Goal: Transaction & Acquisition: Purchase product/service

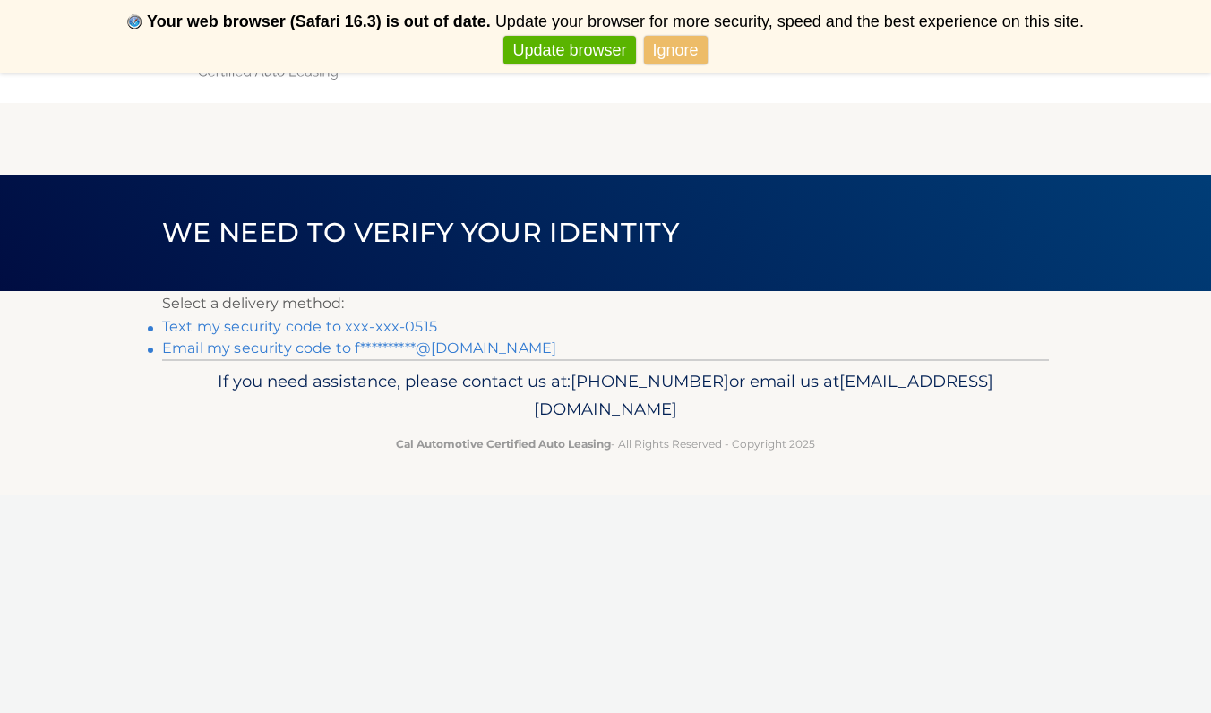
click at [366, 324] on link "Text my security code to xxx-xxx-0515" at bounding box center [299, 326] width 275 height 17
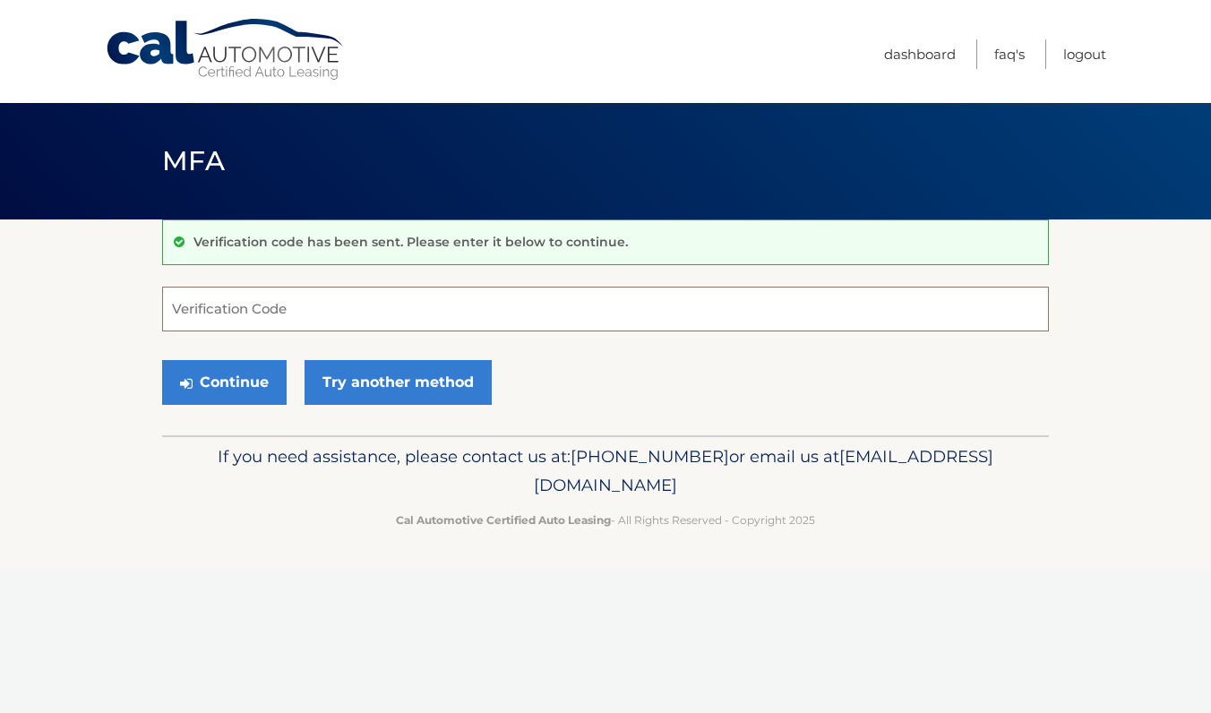
click at [336, 320] on input "Verification Code" at bounding box center [605, 309] width 887 height 45
type input "136844"
click at [262, 392] on button "Continue" at bounding box center [224, 382] width 124 height 45
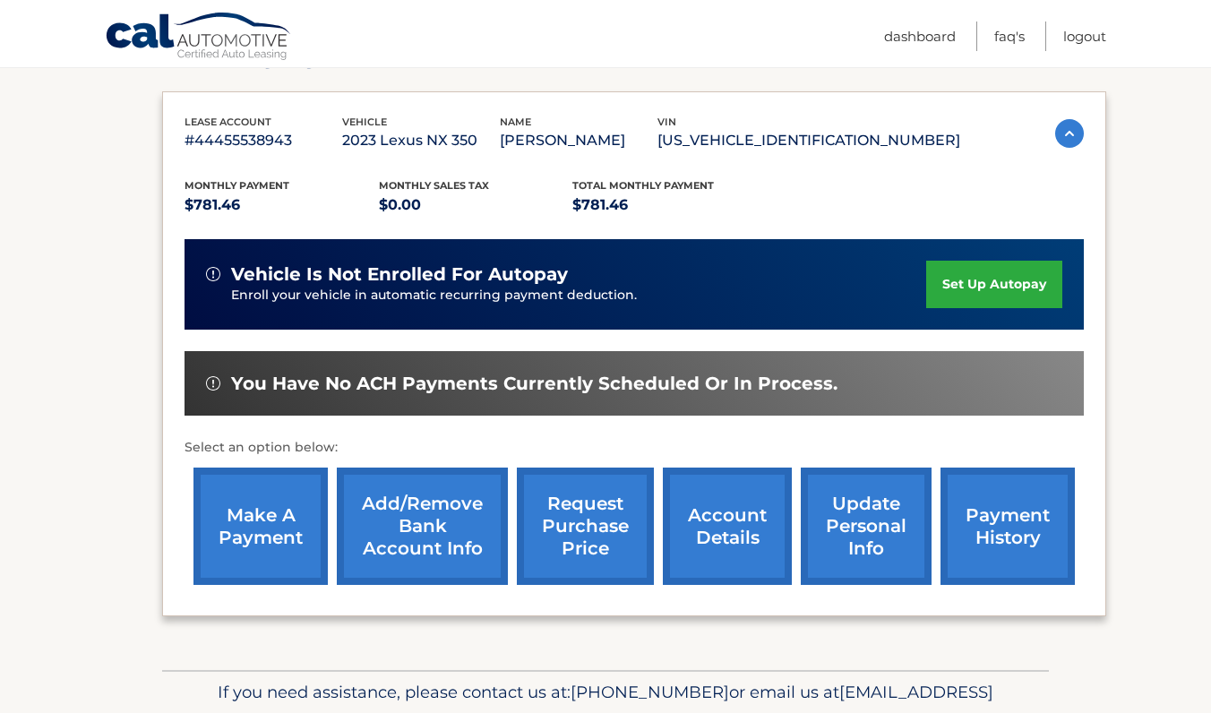
scroll to position [285, 0]
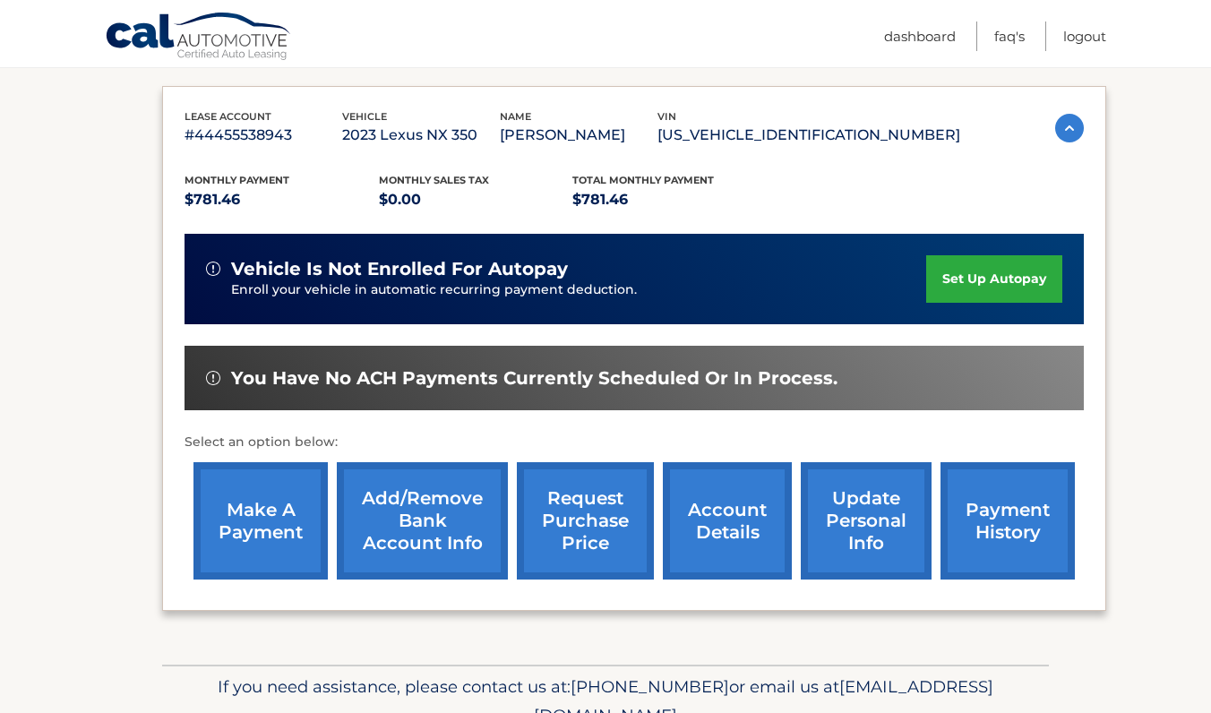
click at [284, 539] on link "make a payment" at bounding box center [260, 520] width 134 height 117
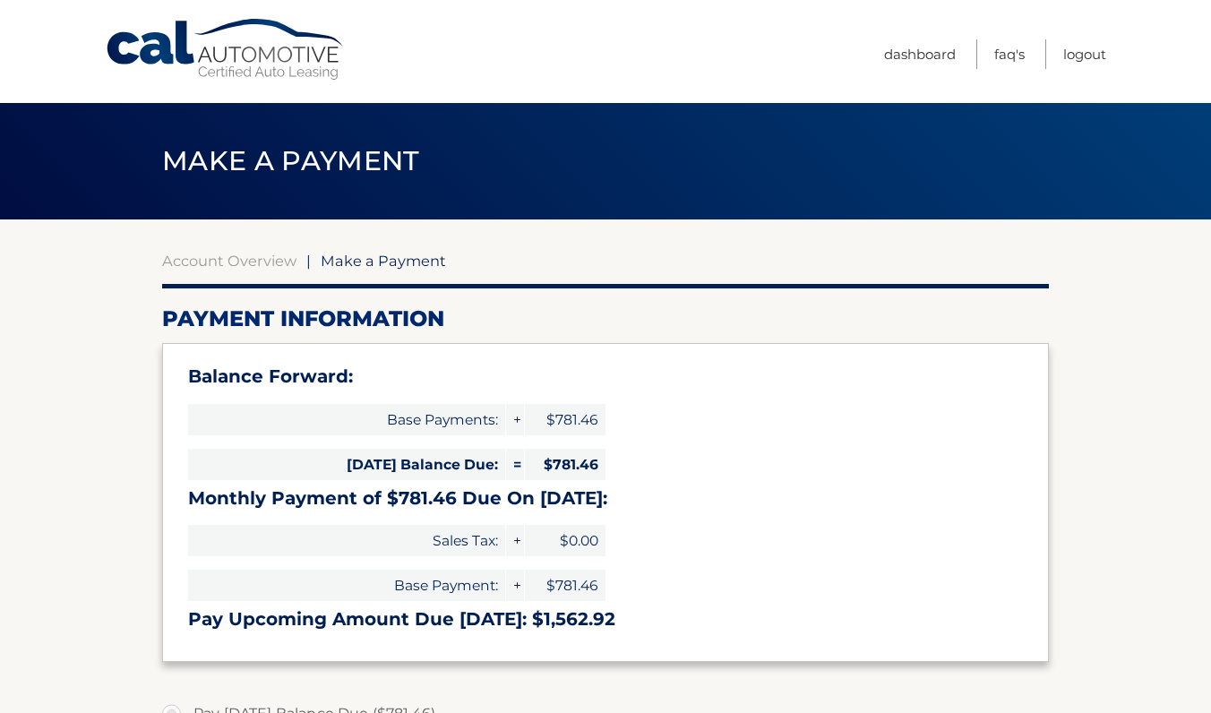
select select "ODg3NjhiMTItYmFhNS00OWEzLTg0OGQtNTRlNmU0YzQ1Nzc0"
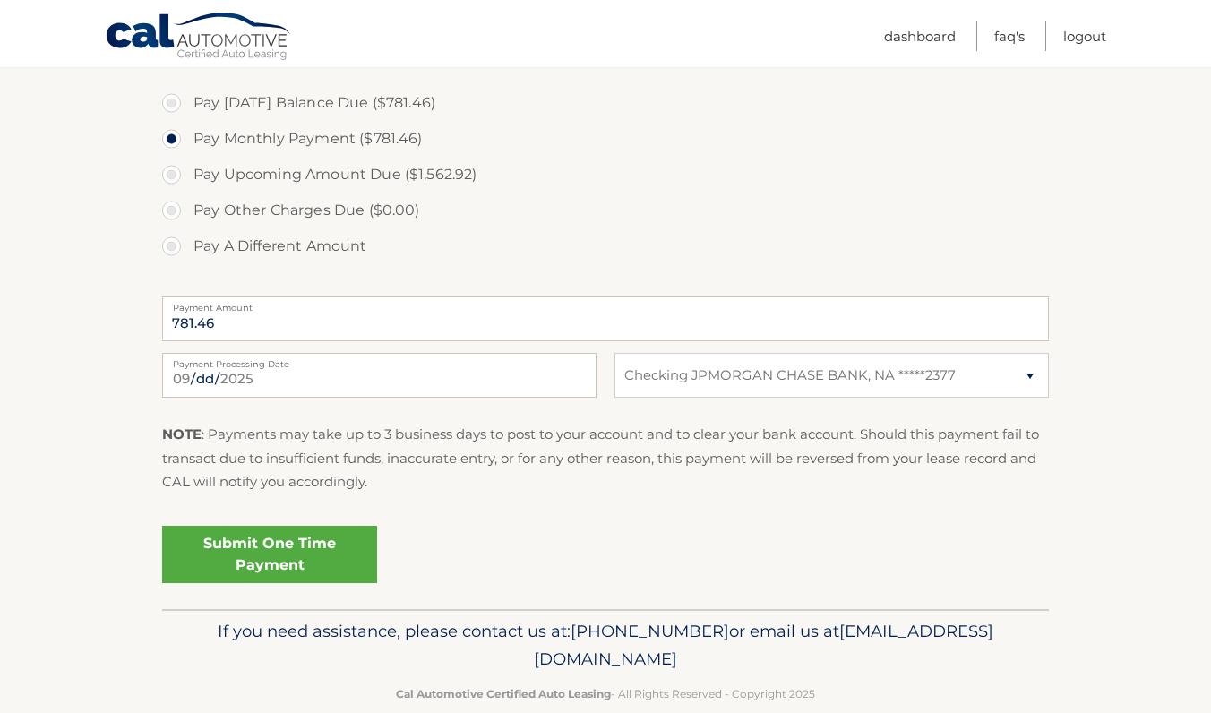
scroll to position [635, 0]
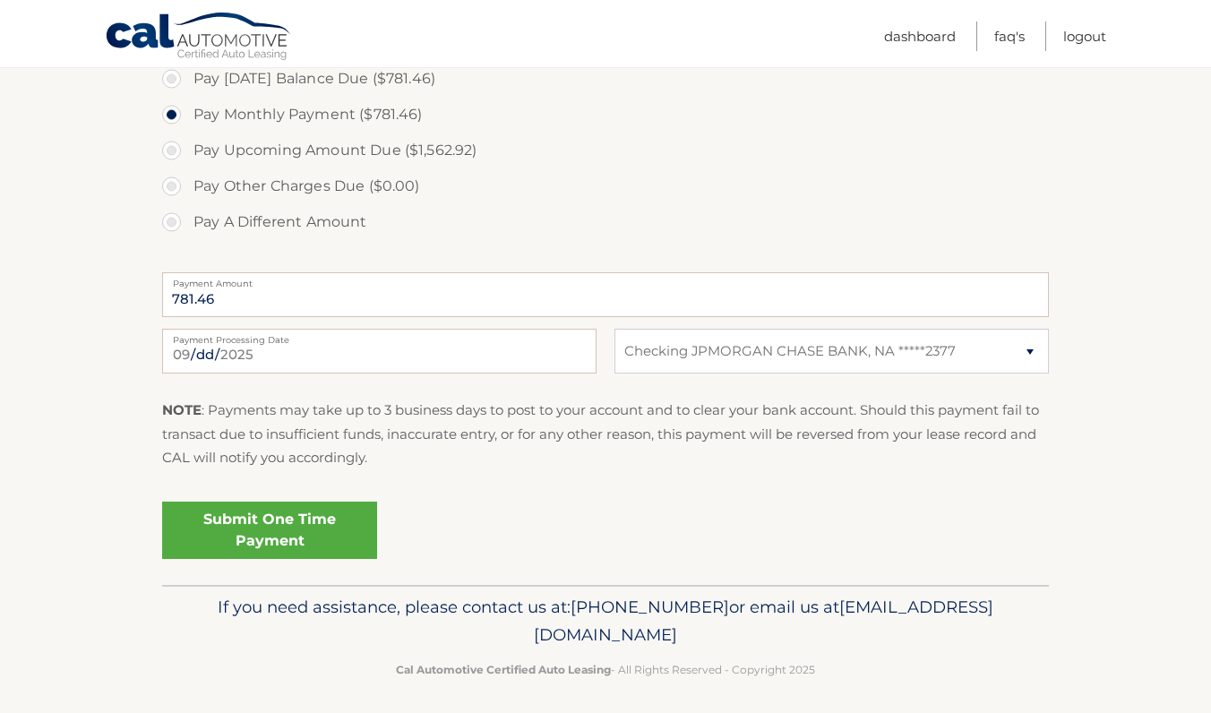
click at [332, 541] on link "Submit One Time Payment" at bounding box center [269, 530] width 215 height 57
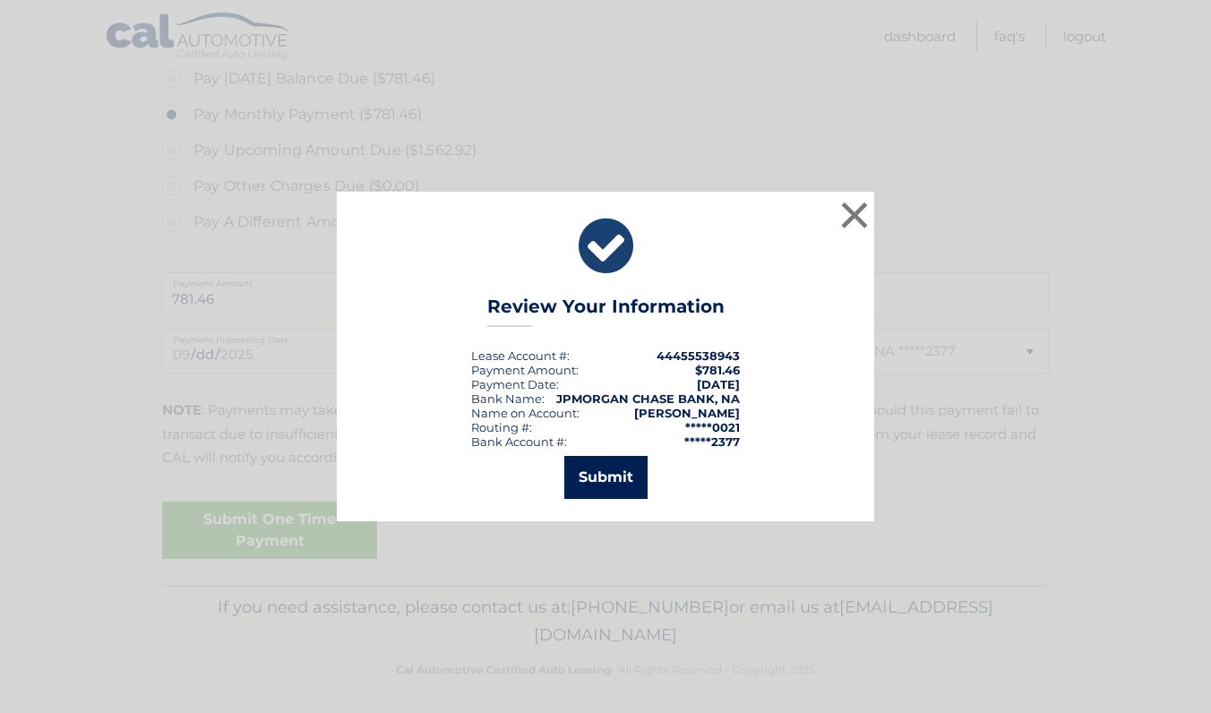
click at [604, 487] on button "Submit" at bounding box center [605, 477] width 83 height 43
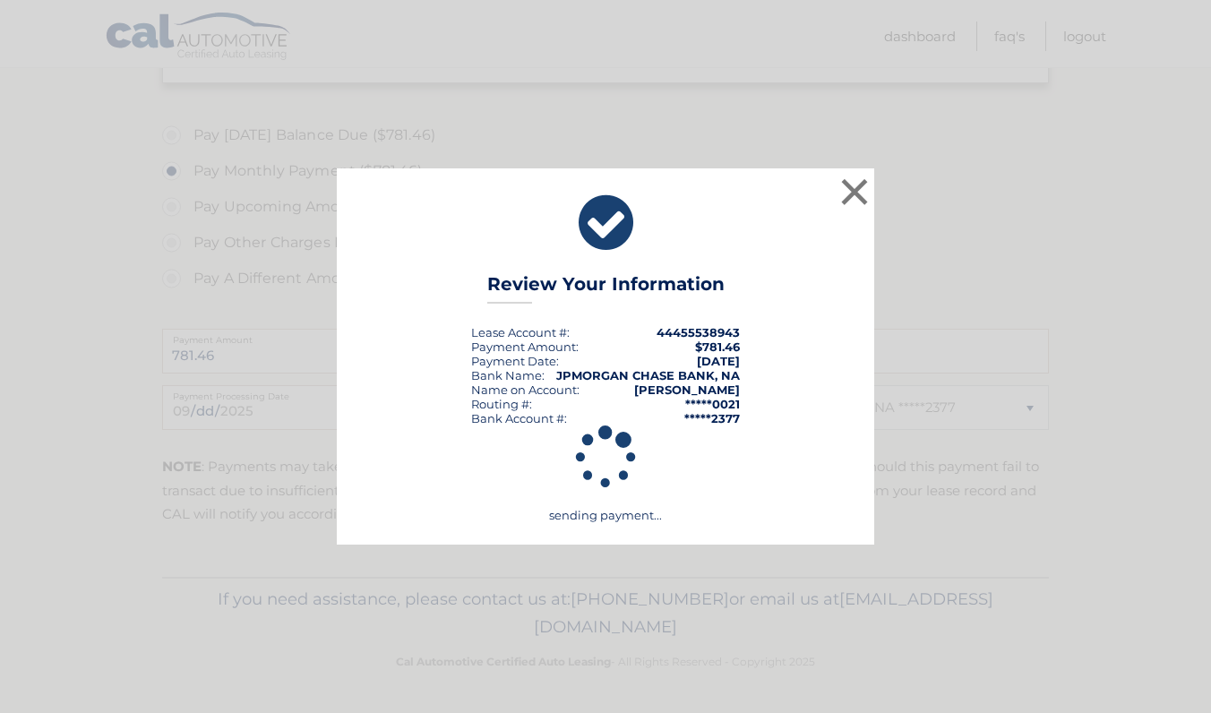
scroll to position [572, 0]
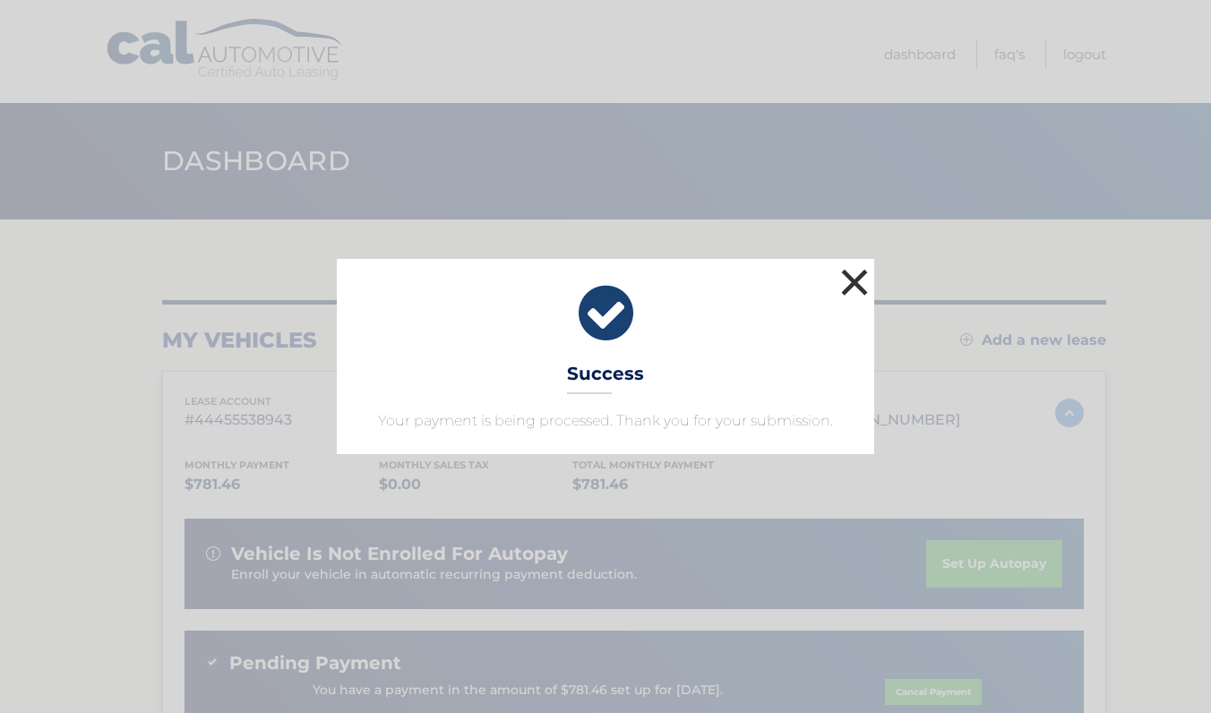
click at [863, 281] on button "×" at bounding box center [855, 282] width 36 height 36
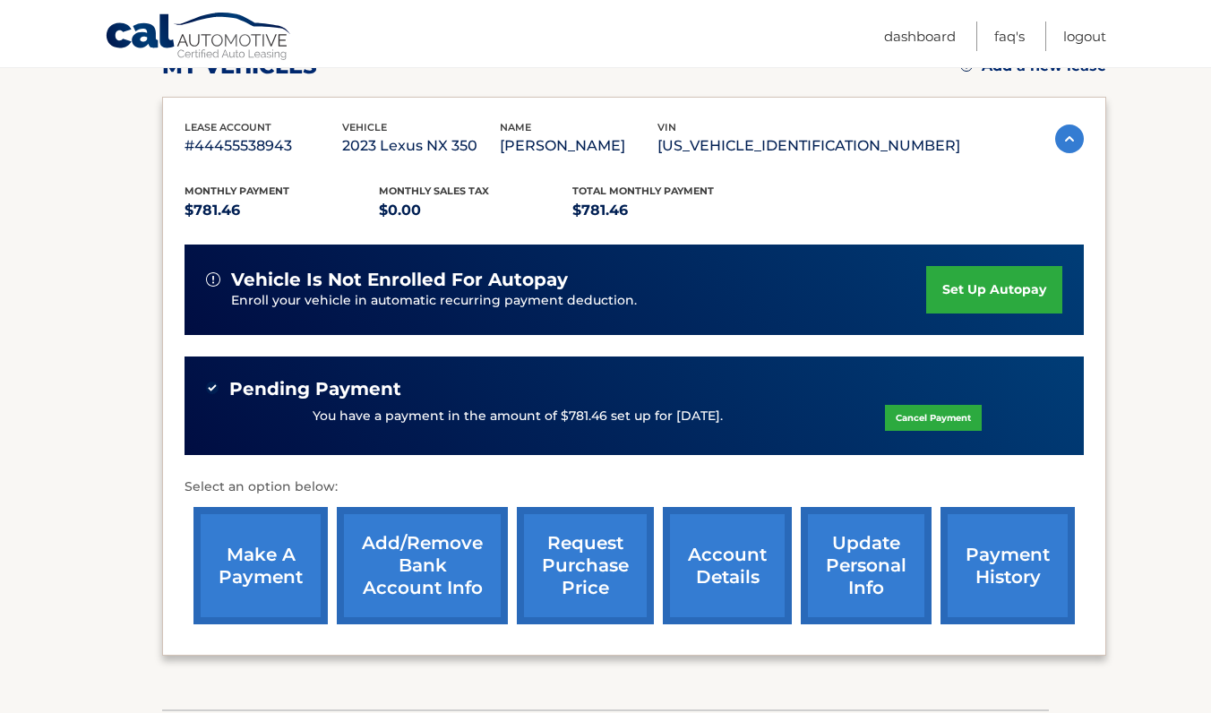
scroll to position [277, 0]
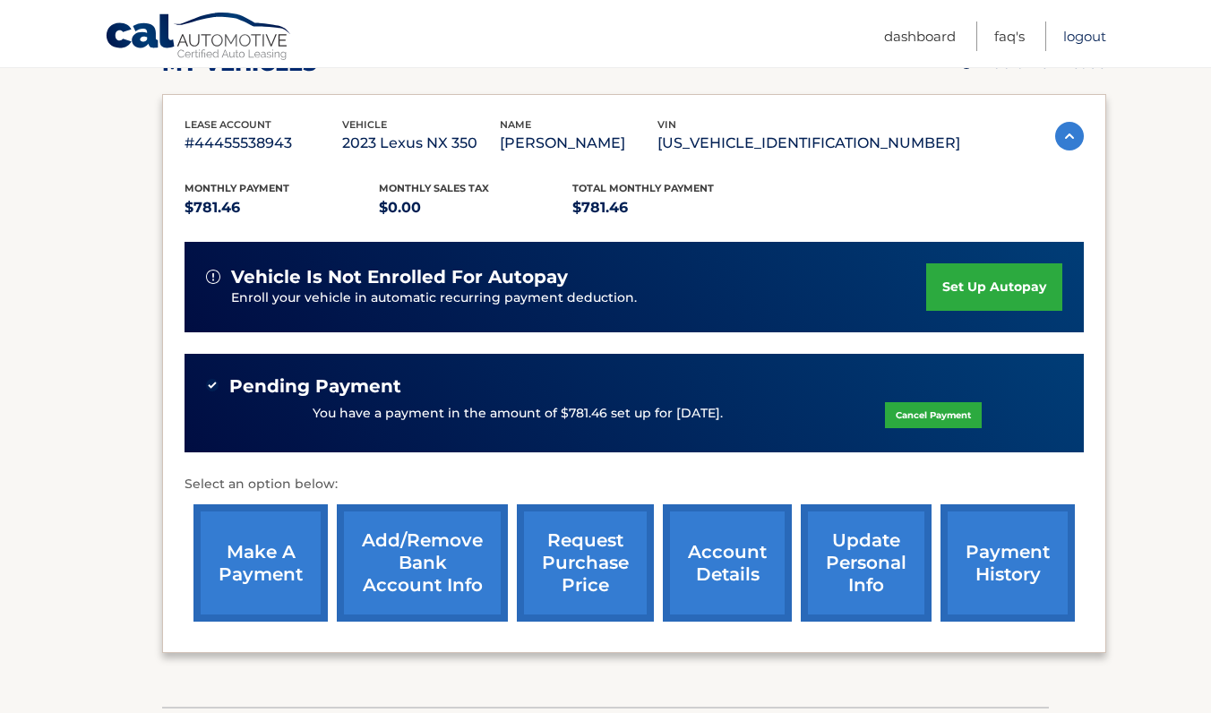
click at [1080, 31] on link "Logout" at bounding box center [1084, 36] width 43 height 30
